Goal: Information Seeking & Learning: Check status

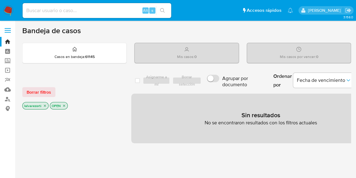
click at [44, 106] on icon "close-filter" at bounding box center [45, 106] width 4 height 4
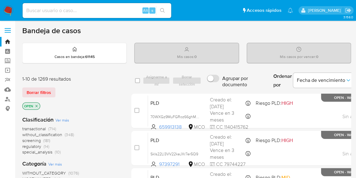
click at [37, 104] on icon "close-filter" at bounding box center [37, 106] width 4 height 4
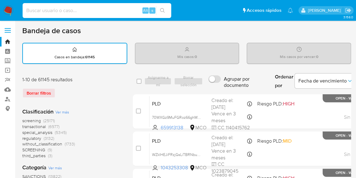
click at [122, 7] on input at bounding box center [97, 11] width 149 height 8
click at [90, 12] on input at bounding box center [97, 11] width 149 height 8
paste input "2269739090"
type input "2269739090"
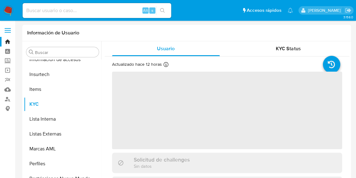
scroll to position [261, 0]
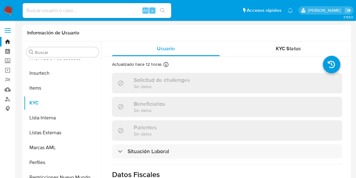
select select "10"
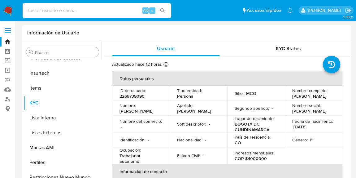
click at [120, 7] on input at bounding box center [97, 11] width 149 height 8
paste input "2269739090"
type input "2269739090"
click at [165, 12] on icon "search-icon" at bounding box center [162, 10] width 5 height 5
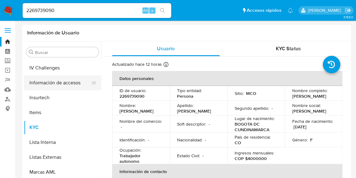
scroll to position [205, 0]
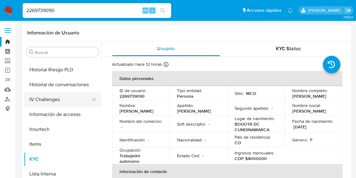
click at [60, 98] on button "IV Challenges" at bounding box center [60, 99] width 72 height 15
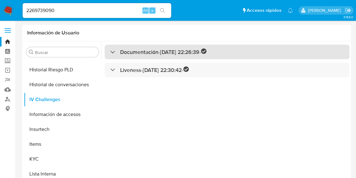
click at [137, 54] on h3 "Documentación - [DATE] 22:26:39 -" at bounding box center [163, 51] width 86 height 7
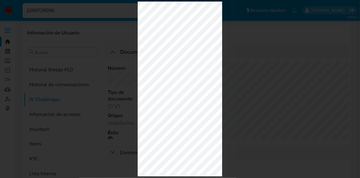
click at [243, 86] on div at bounding box center [180, 89] width 360 height 178
